Goal: Find specific page/section

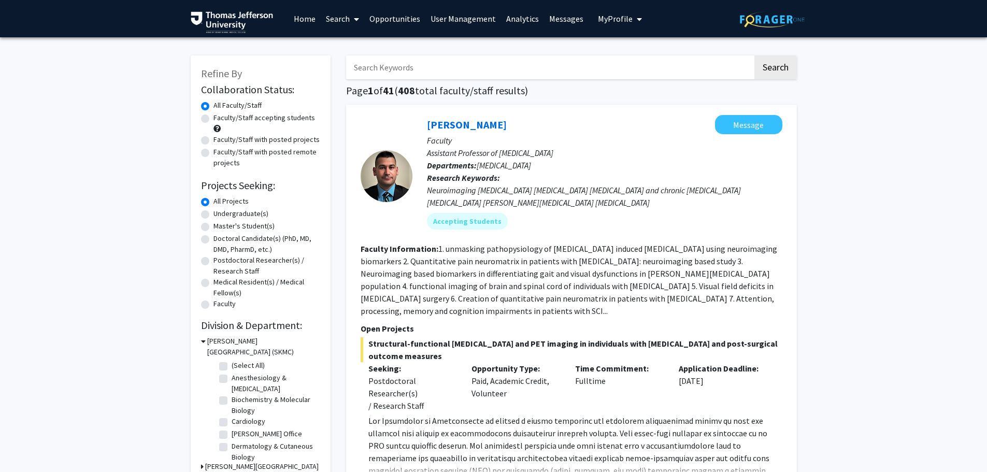
click at [410, 67] on input "Search Keywords" at bounding box center [549, 67] width 407 height 24
type input "wintersteen"
click at [754, 55] on button "Search" at bounding box center [775, 67] width 42 height 24
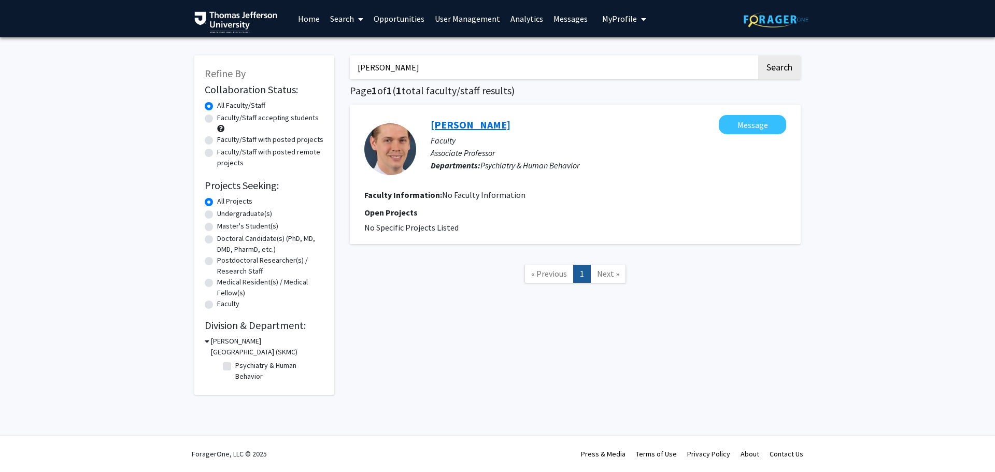
click at [478, 126] on link "Matthew Wintersteen" at bounding box center [470, 124] width 80 height 13
click at [304, 18] on link "Home" at bounding box center [309, 19] width 32 height 36
